Goal: Task Accomplishment & Management: Manage account settings

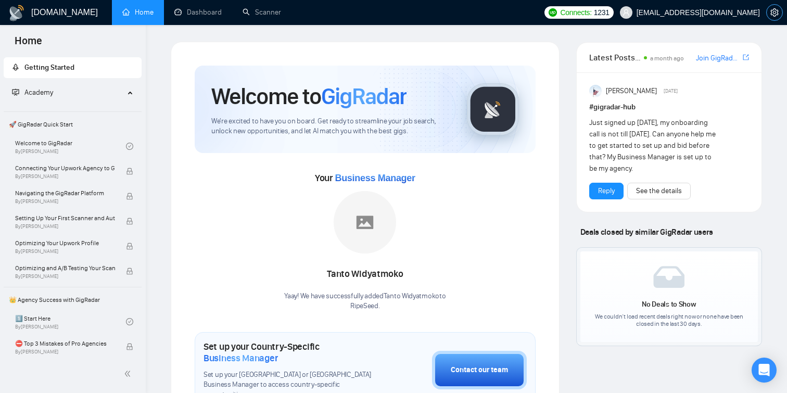
scroll to position [13, 0]
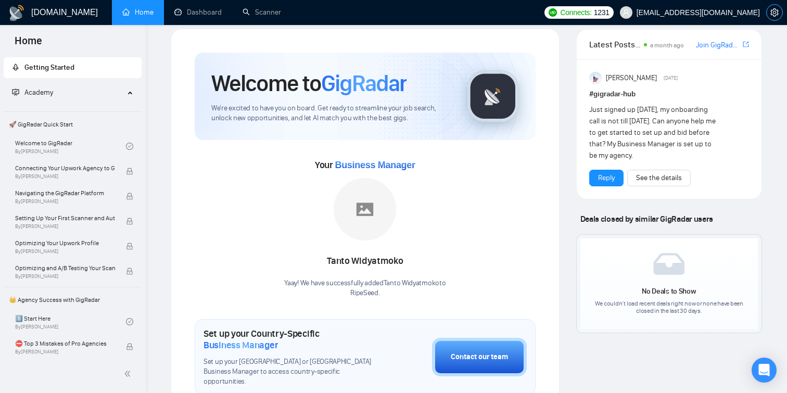
click at [769, 14] on span "setting" at bounding box center [774, 12] width 16 height 8
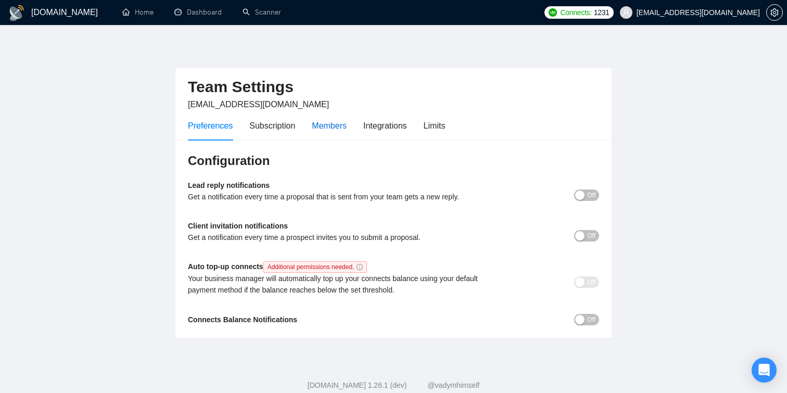
click at [328, 126] on div "Members" at bounding box center [329, 125] width 35 height 13
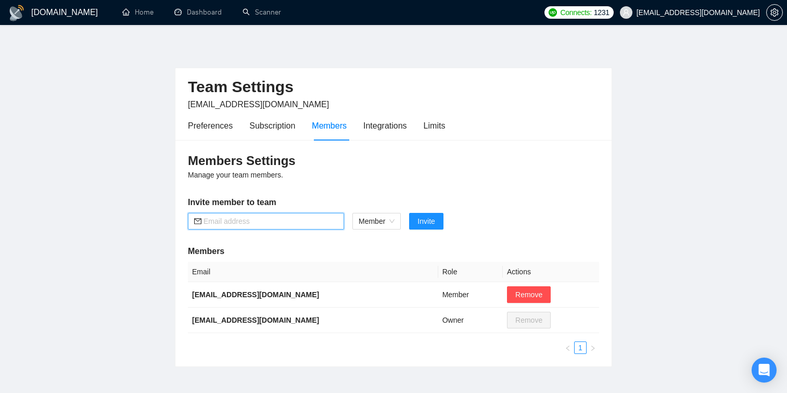
click at [240, 216] on input "text" at bounding box center [270, 220] width 134 height 11
click at [247, 222] on input "text" at bounding box center [270, 220] width 134 height 11
paste input "[PERSON_NAME][EMAIL_ADDRESS][PERSON_NAME][DOMAIN_NAME]"
type input "[PERSON_NAME][EMAIL_ADDRESS][PERSON_NAME][DOMAIN_NAME]"
click at [434, 221] on span "Invite" at bounding box center [425, 220] width 17 height 11
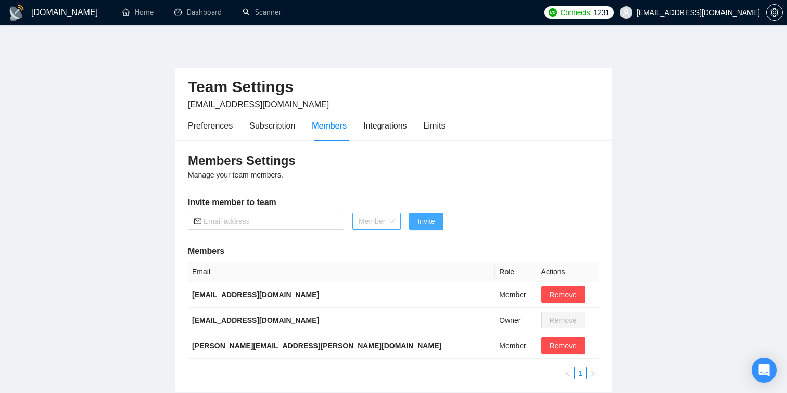
click at [378, 223] on span "Member" at bounding box center [376, 221] width 36 height 16
